Goal: Check status: Check status

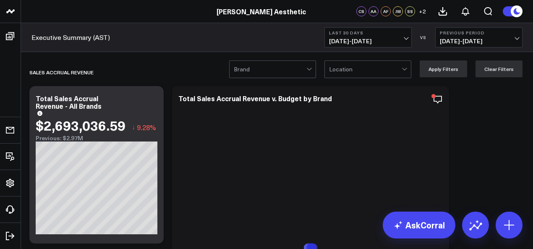
click at [404, 42] on span "[DATE] - [DATE]" at bounding box center [368, 41] width 78 height 7
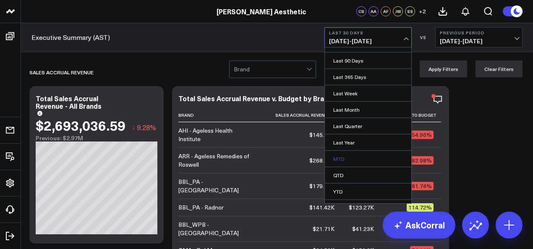
scroll to position [71, 0]
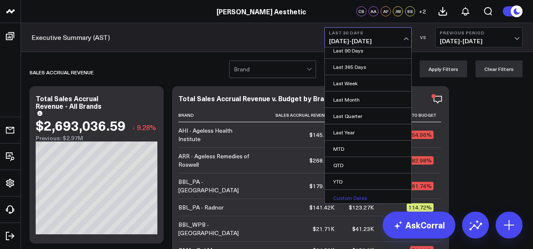
click at [365, 194] on link "Custom Dates" at bounding box center [368, 198] width 87 height 16
select select "9"
select select "2025"
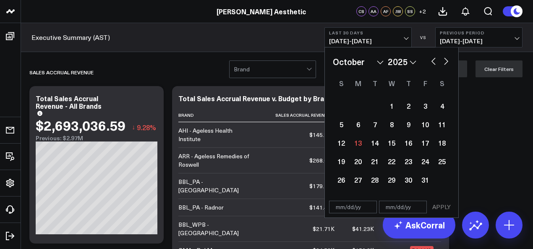
click at [431, 62] on button "button" at bounding box center [434, 60] width 8 height 10
select select "8"
select select "2025"
click at [430, 63] on button "button" at bounding box center [434, 60] width 8 height 10
select select "7"
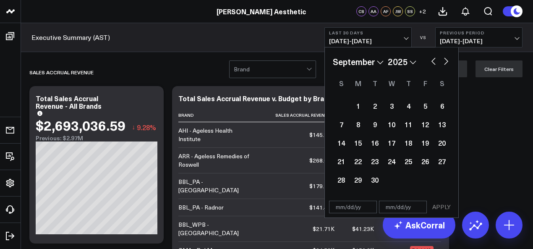
select select "2025"
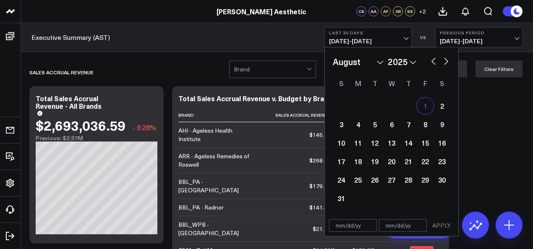
click at [425, 107] on div "1" at bounding box center [425, 105] width 17 height 17
type input "[DATE]"
select select "7"
select select "2025"
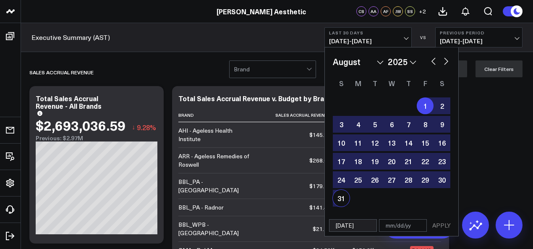
click at [337, 200] on div "31" at bounding box center [341, 198] width 17 height 17
type input "[DATE]"
select select "7"
select select "2025"
click at [446, 227] on button "APPLY" at bounding box center [441, 225] width 25 height 13
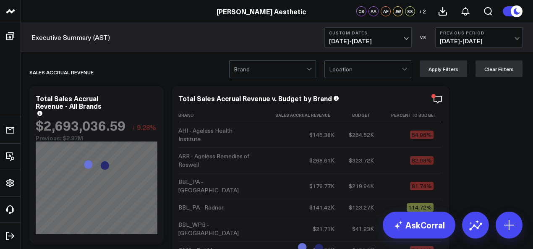
click at [516, 39] on span "[DATE] - [DATE]" at bounding box center [479, 41] width 78 height 7
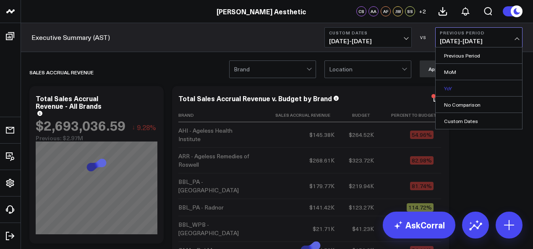
click at [471, 88] on link "YoY" at bounding box center [479, 88] width 87 height 16
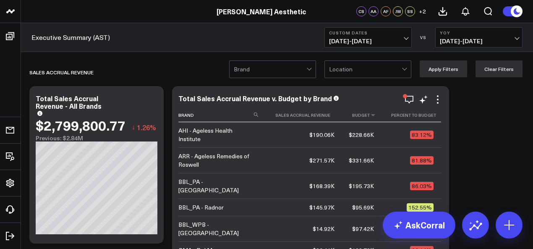
click at [371, 119] on th "Budget" at bounding box center [361, 115] width 39 height 14
click at [373, 116] on icon at bounding box center [373, 115] width 7 height 5
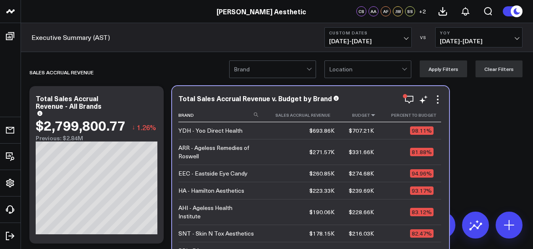
click at [373, 116] on icon at bounding box center [373, 115] width 7 height 5
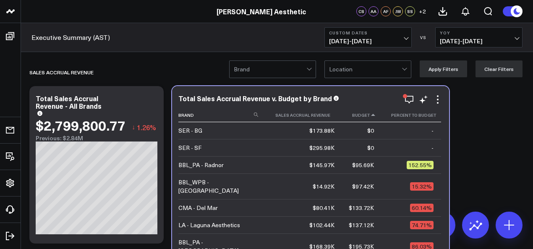
click at [373, 116] on icon at bounding box center [373, 115] width 7 height 5
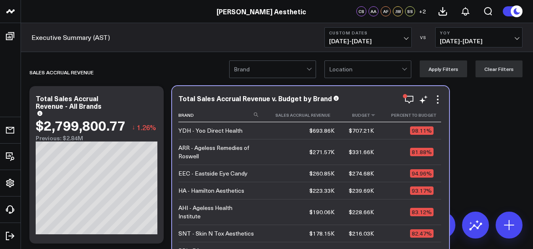
click at [361, 113] on th "Budget" at bounding box center [361, 115] width 39 height 14
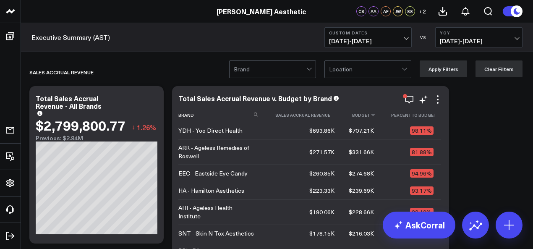
click at [360, 116] on th "Budget" at bounding box center [361, 115] width 39 height 14
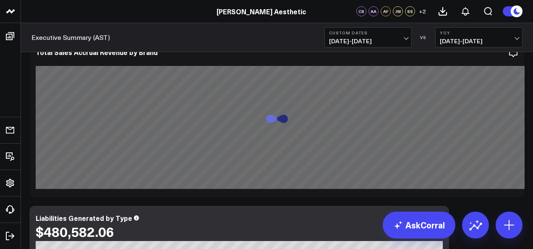
scroll to position [336, 0]
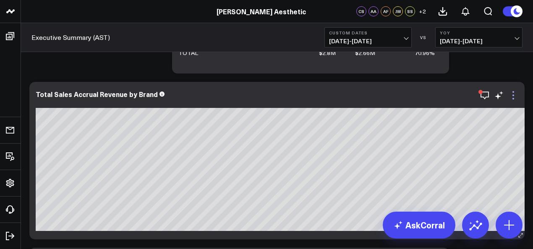
click at [512, 97] on icon at bounding box center [514, 95] width 10 height 10
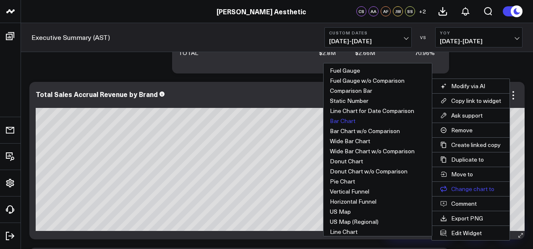
click at [480, 184] on button "Change chart to" at bounding box center [471, 189] width 78 height 14
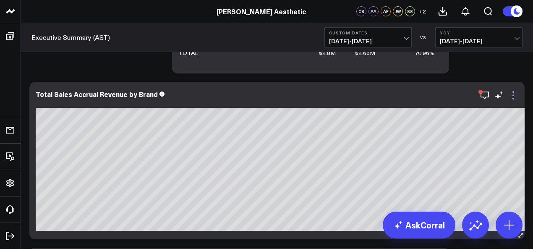
click at [514, 93] on icon at bounding box center [514, 95] width 10 height 10
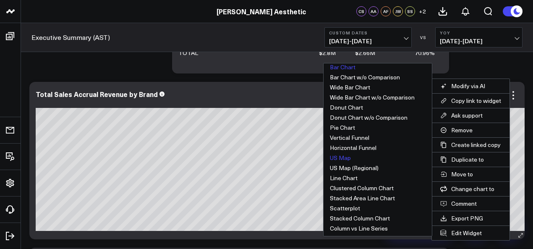
scroll to position [84, 0]
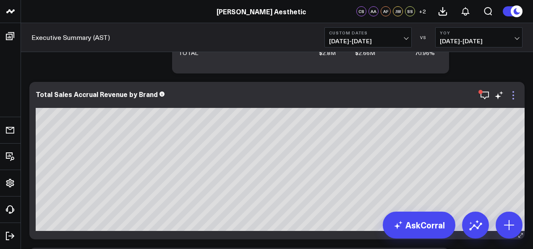
click at [515, 99] on icon at bounding box center [514, 95] width 10 height 10
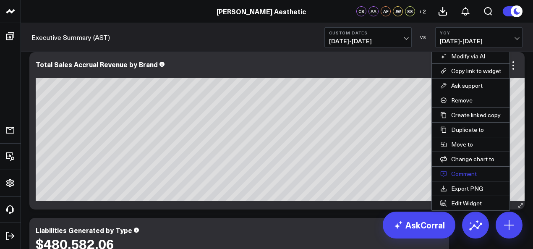
scroll to position [336, 0]
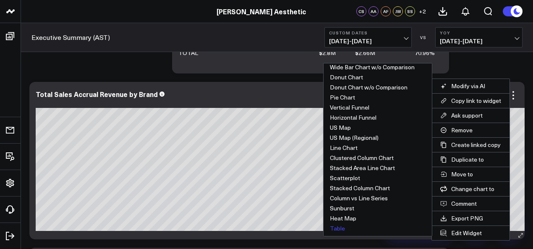
click at [342, 228] on button "Table" at bounding box center [378, 228] width 108 height 10
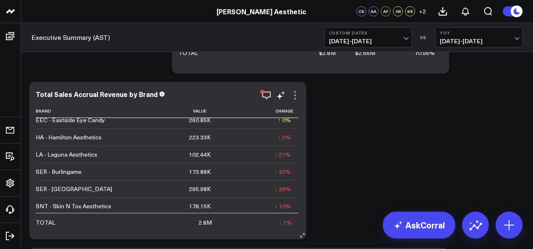
click at [299, 100] on icon at bounding box center [295, 95] width 10 height 10
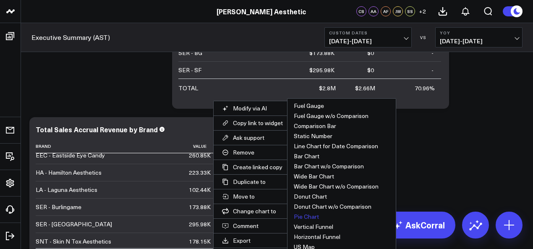
scroll to position [294, 0]
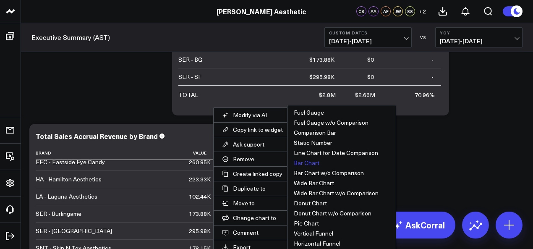
click at [304, 166] on button "Bar Chart" at bounding box center [342, 163] width 108 height 10
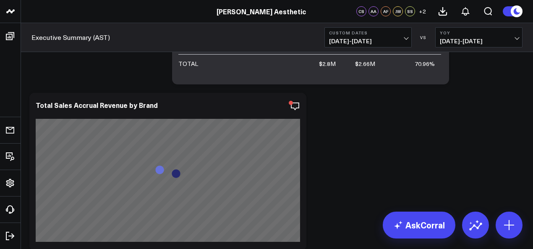
scroll to position [336, 0]
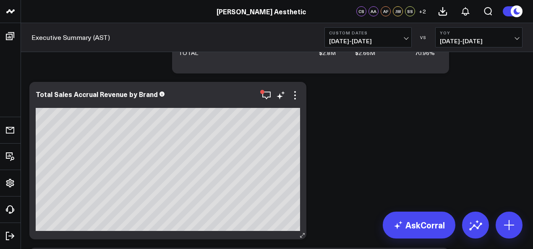
click at [302, 236] on icon at bounding box center [302, 235] width 6 height 6
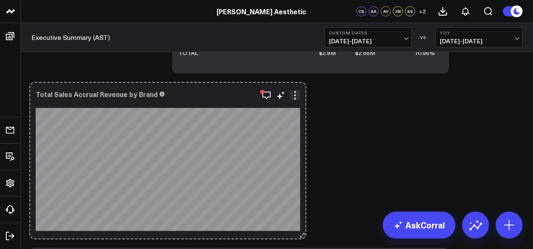
click at [302, 234] on icon at bounding box center [302, 235] width 6 height 6
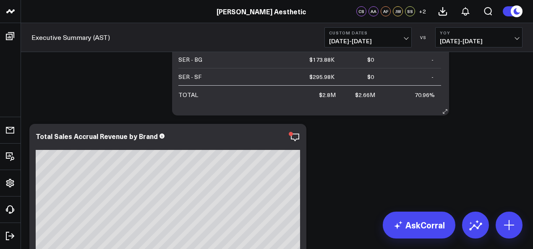
scroll to position [378, 0]
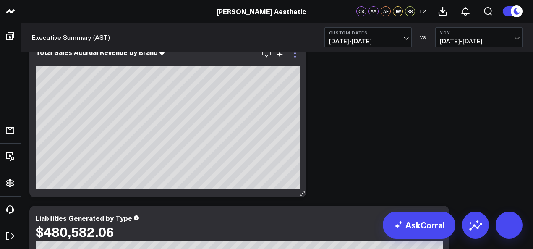
click at [297, 57] on icon at bounding box center [295, 53] width 10 height 10
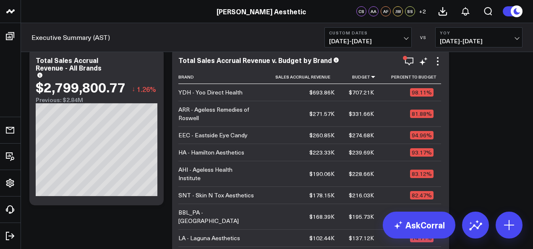
scroll to position [0, 0]
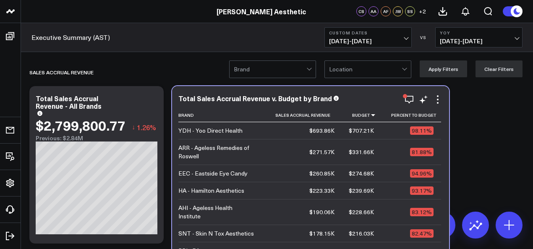
click at [235, 176] on div "EEC - Eastside Eye Candy" at bounding box center [213, 173] width 69 height 8
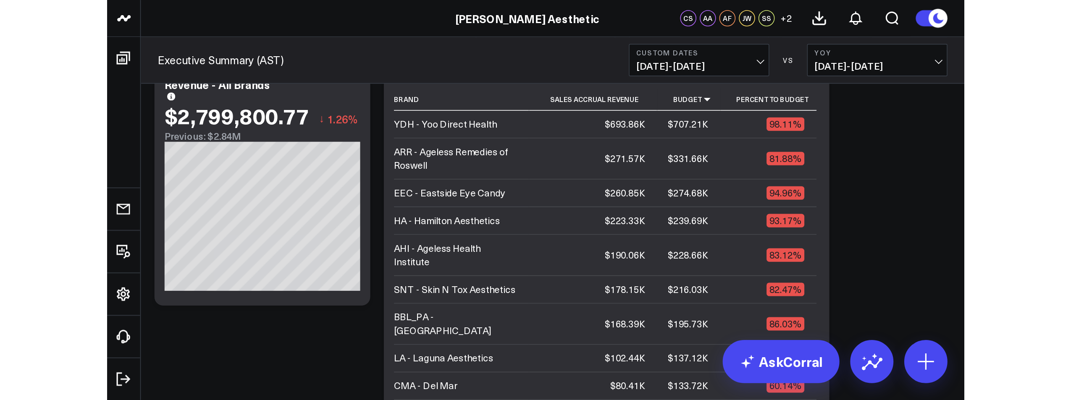
scroll to position [42, 0]
